Goal: Navigation & Orientation: Find specific page/section

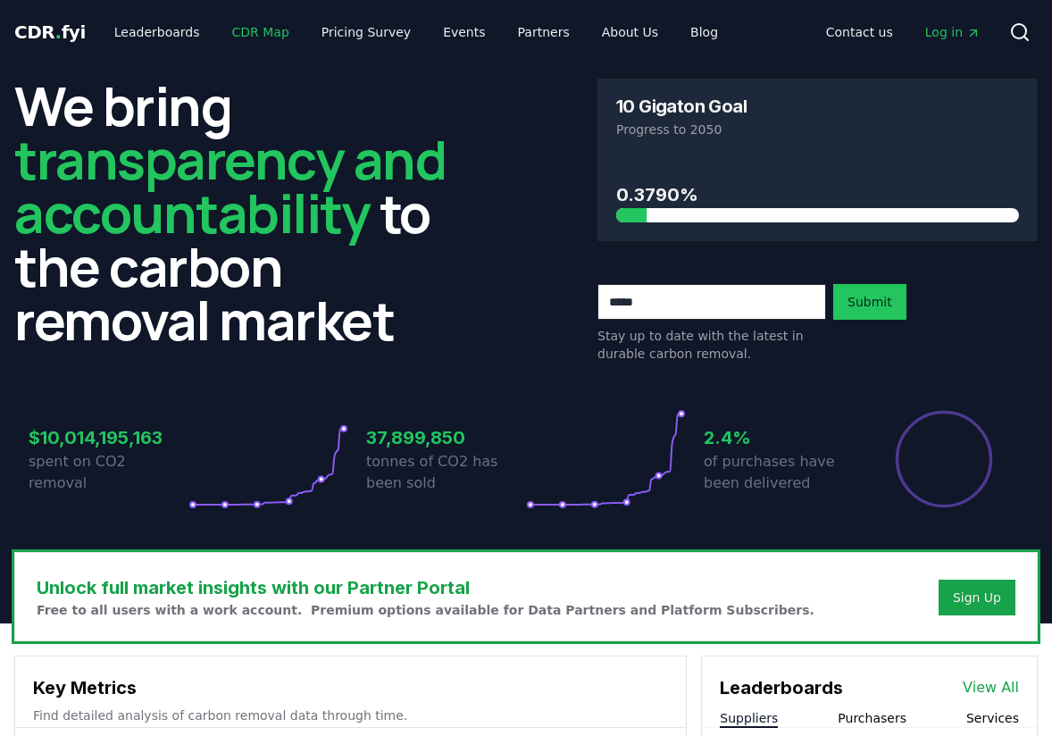
click at [239, 34] on link "CDR Map" at bounding box center [261, 32] width 86 height 32
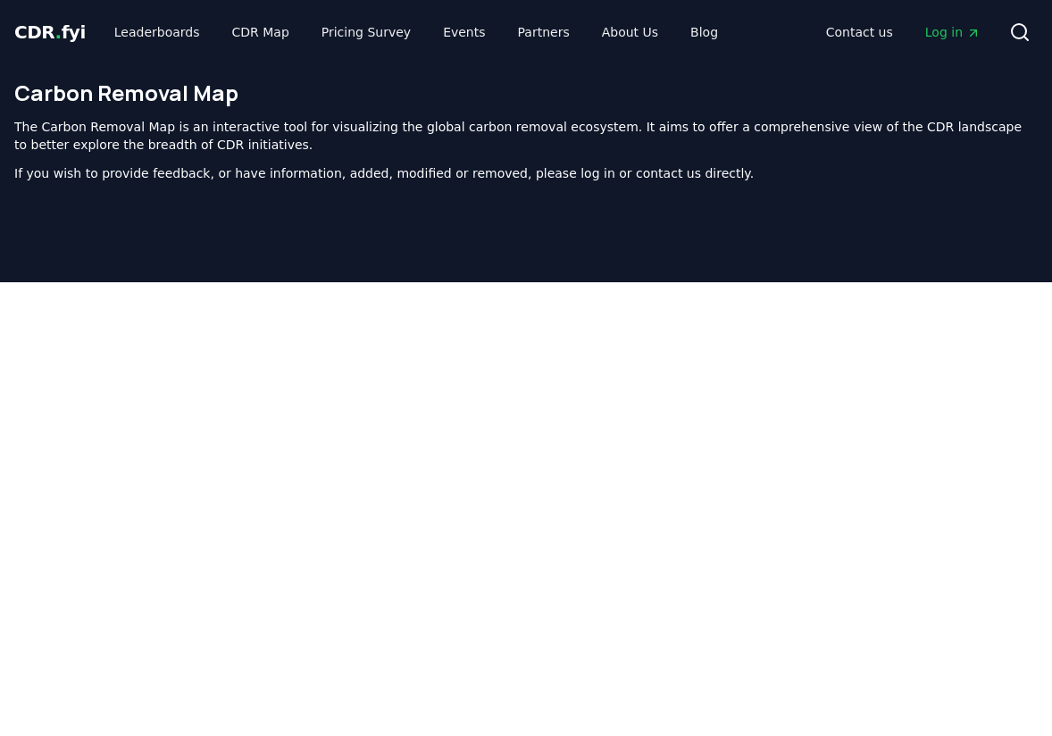
scroll to position [568, 0]
